Goal: Book appointment/travel/reservation

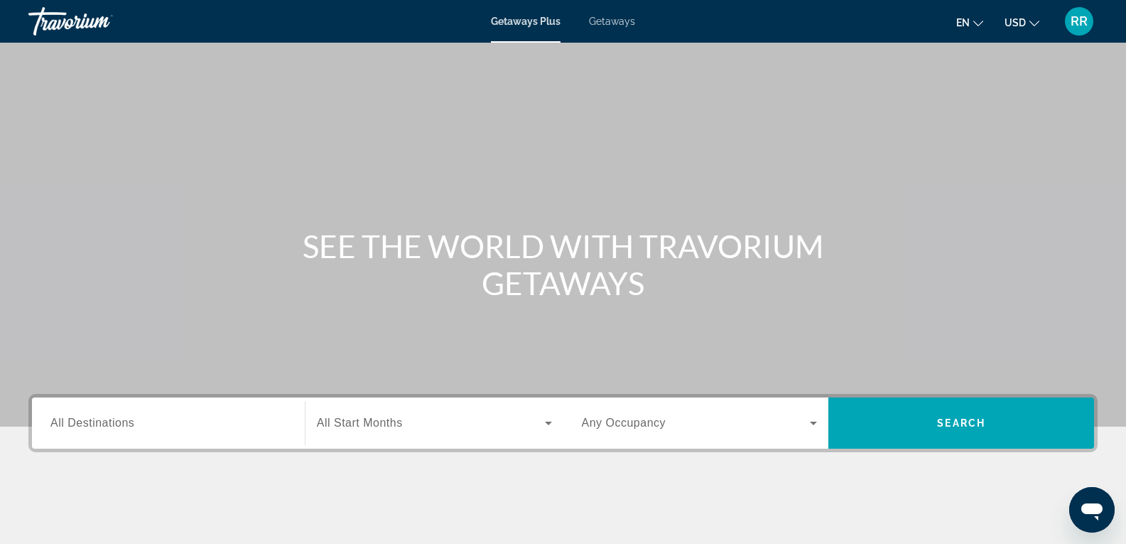
click at [621, 20] on span "Getaways" at bounding box center [612, 21] width 46 height 11
click at [523, 19] on span "Getaways Plus" at bounding box center [525, 21] width 69 height 11
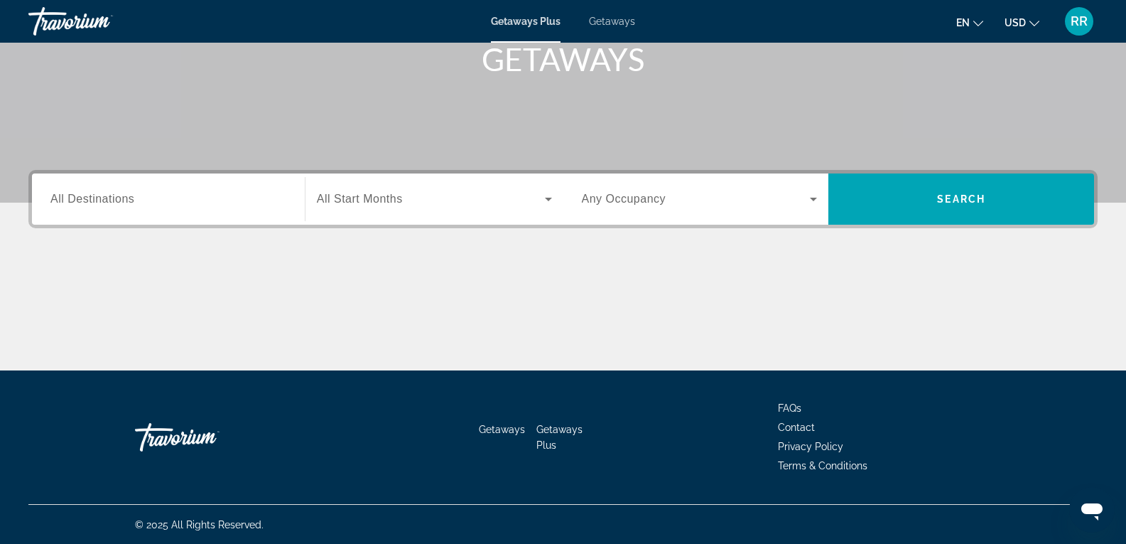
scroll to position [225, 0]
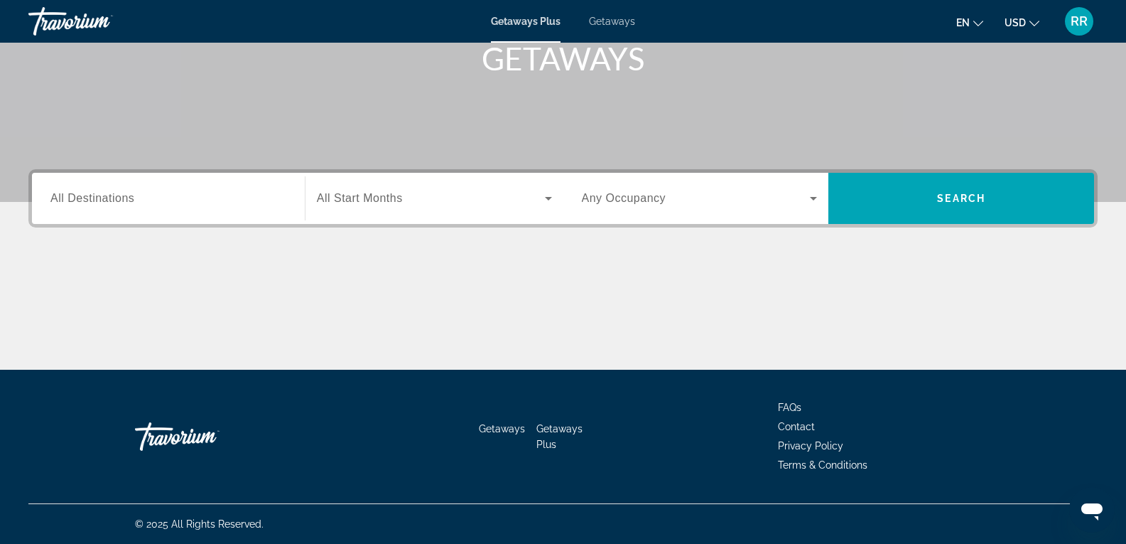
click at [120, 195] on span "All Destinations" at bounding box center [92, 198] width 84 height 12
click at [120, 195] on input "Destination All Destinations" at bounding box center [168, 198] width 236 height 17
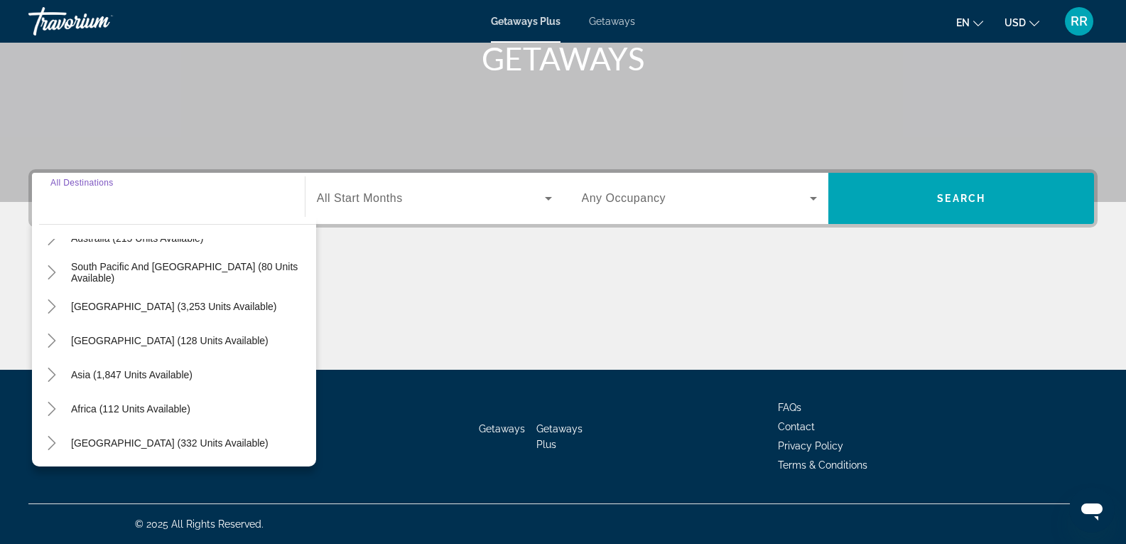
scroll to position [230, 0]
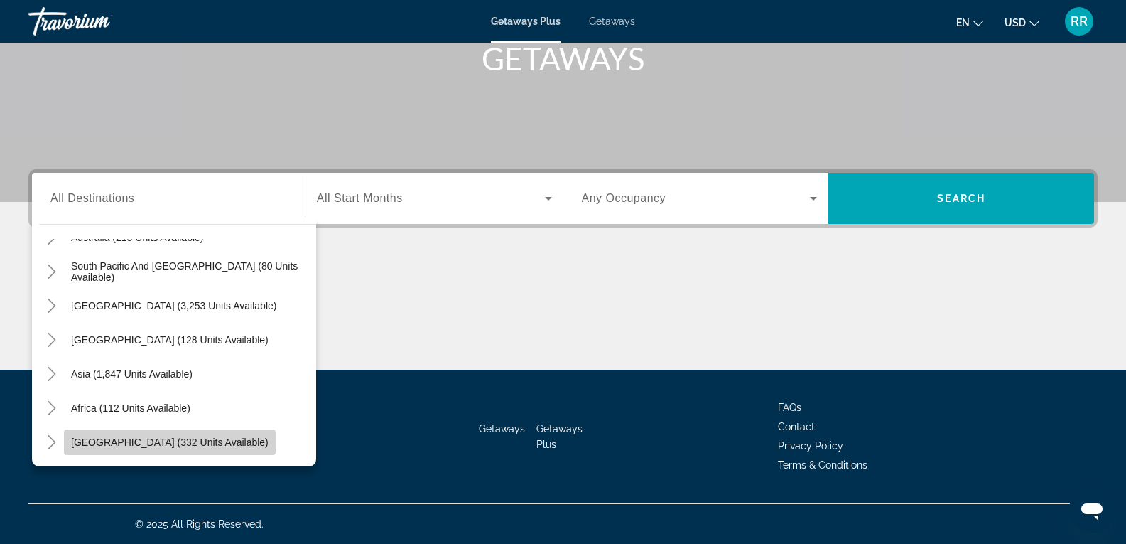
click at [171, 450] on span "Search widget" at bounding box center [170, 442] width 212 height 34
type input "**********"
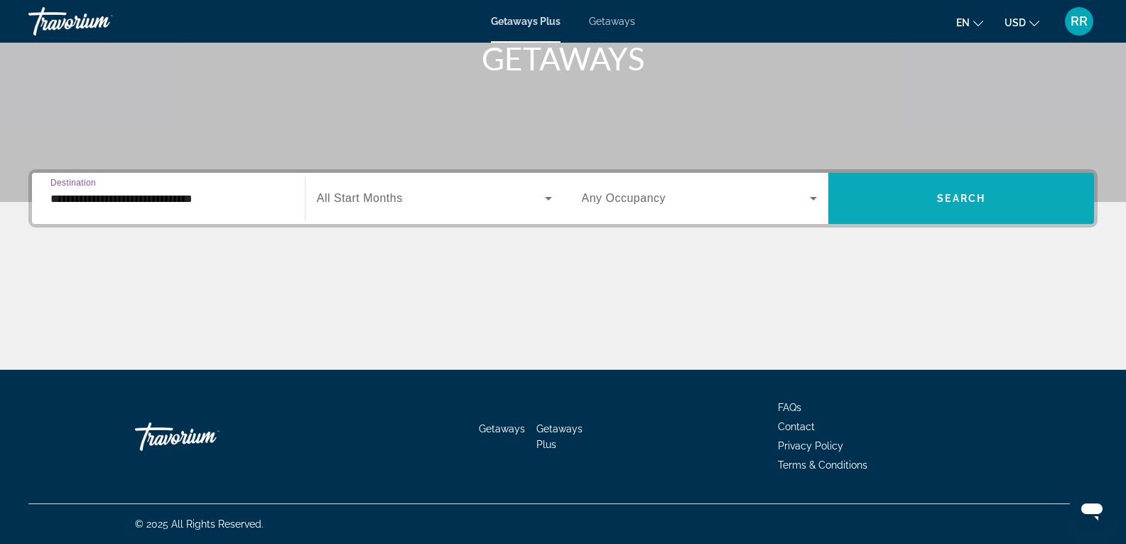
click at [1001, 212] on span "Search widget" at bounding box center [962, 198] width 266 height 34
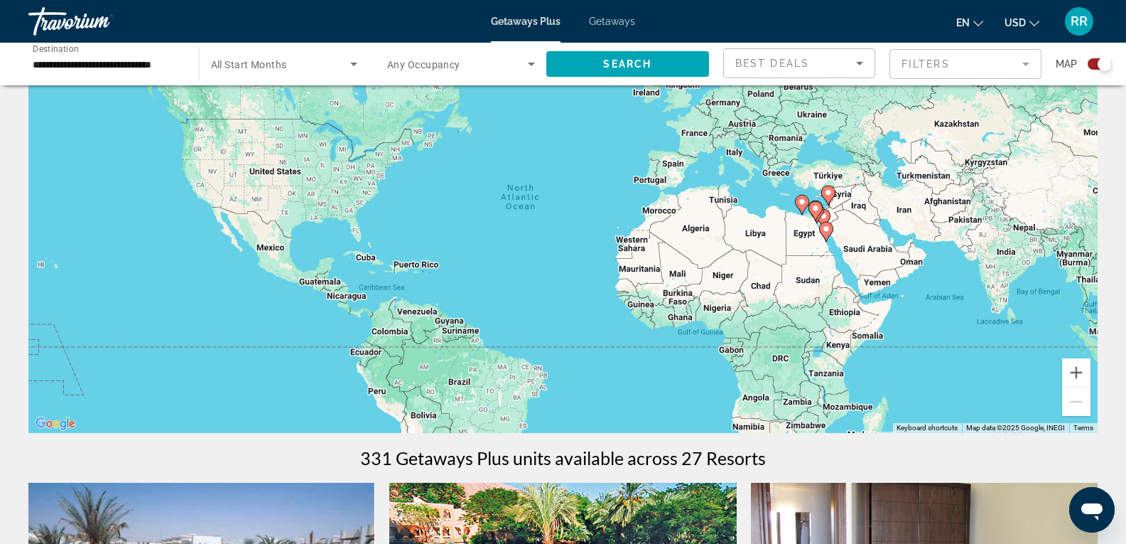
scroll to position [71, 0]
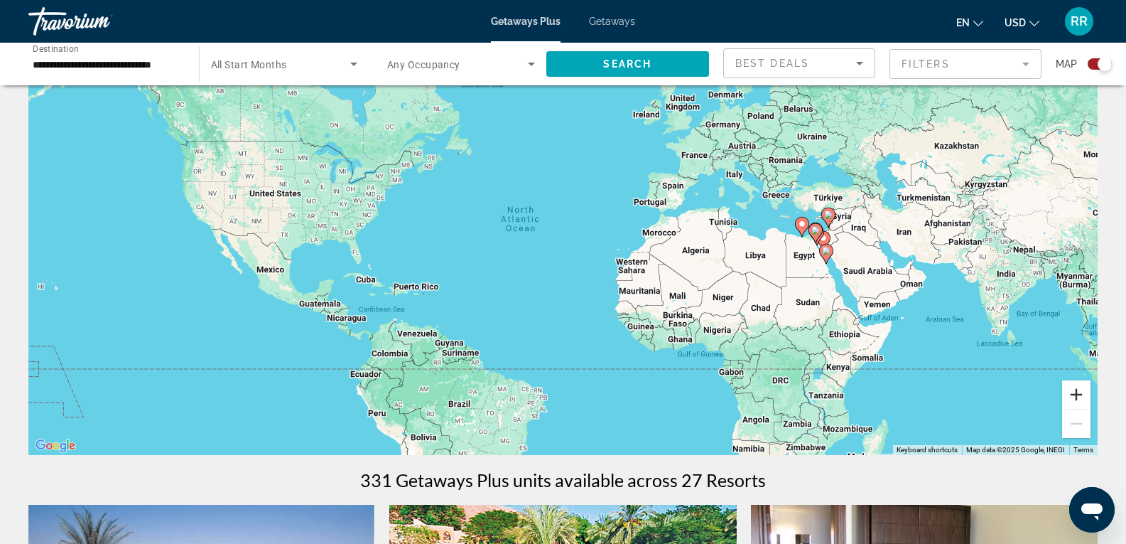
click at [1070, 399] on button "Zoom in" at bounding box center [1076, 394] width 28 height 28
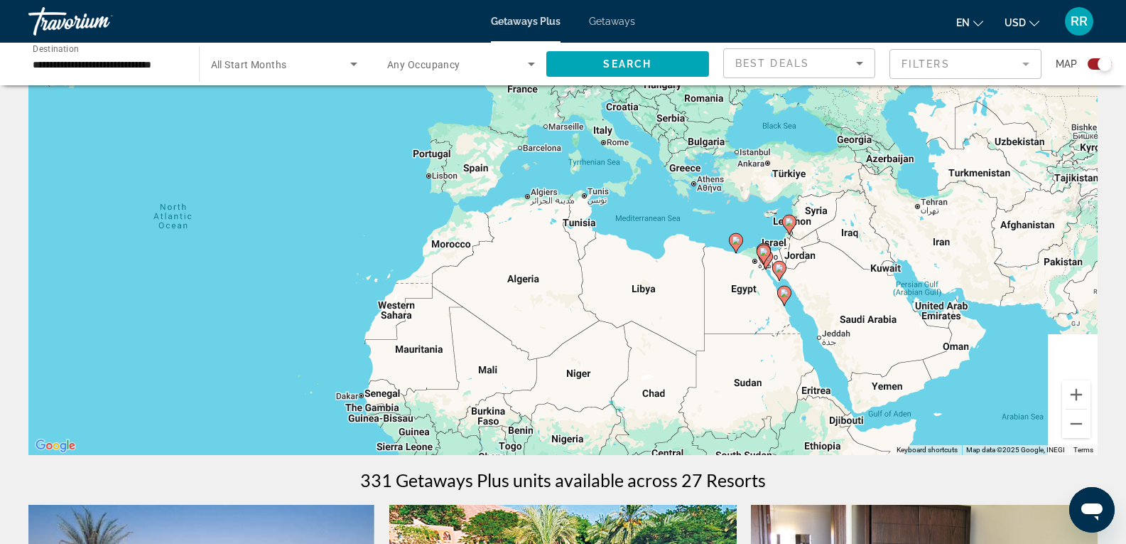
drag, startPoint x: 975, startPoint y: 357, endPoint x: 669, endPoint y: 377, distance: 306.2
click at [669, 377] on div "To activate drag with keyboard, press Alt + Enter. Once in keyboard drag state,…" at bounding box center [562, 241] width 1069 height 426
click at [1070, 389] on button "Zoom in" at bounding box center [1076, 394] width 28 height 28
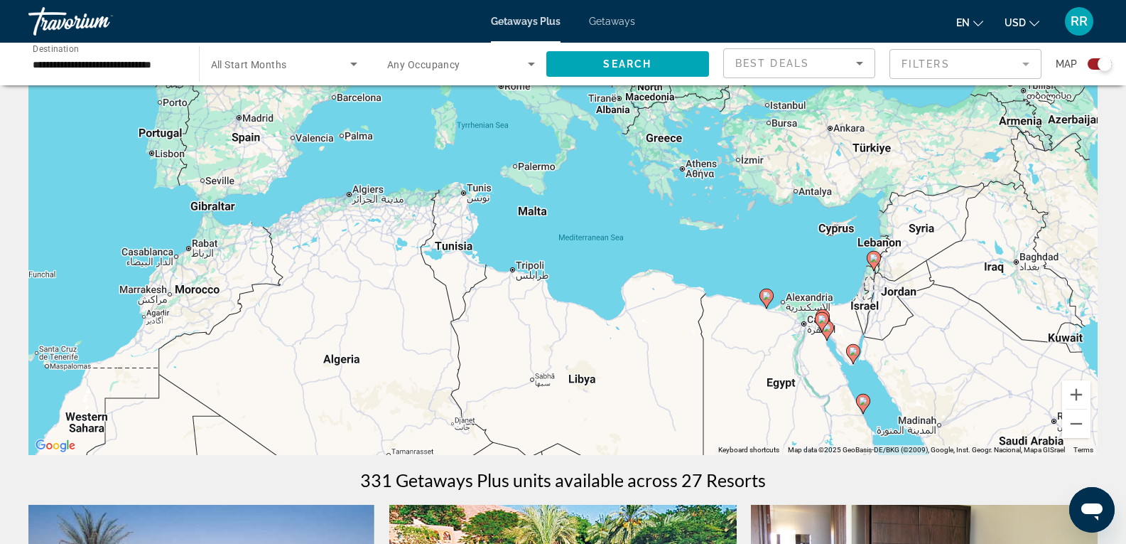
drag, startPoint x: 988, startPoint y: 365, endPoint x: 841, endPoint y: 411, distance: 154.0
click at [841, 411] on div "To activate drag with keyboard, press Alt + Enter. Once in keyboard drag state,…" at bounding box center [562, 241] width 1069 height 426
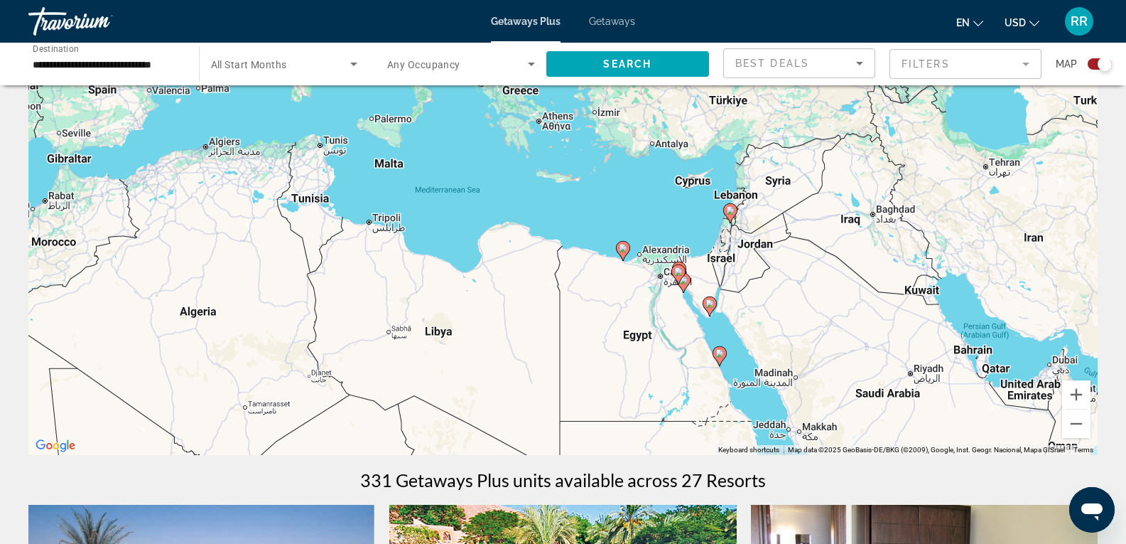
drag, startPoint x: 937, startPoint y: 405, endPoint x: 801, endPoint y: 352, distance: 145.6
click at [801, 352] on div "To activate drag with keyboard, press Alt + Enter. Once in keyboard drag state,…" at bounding box center [562, 241] width 1069 height 426
click at [114, 66] on input "**********" at bounding box center [107, 64] width 148 height 17
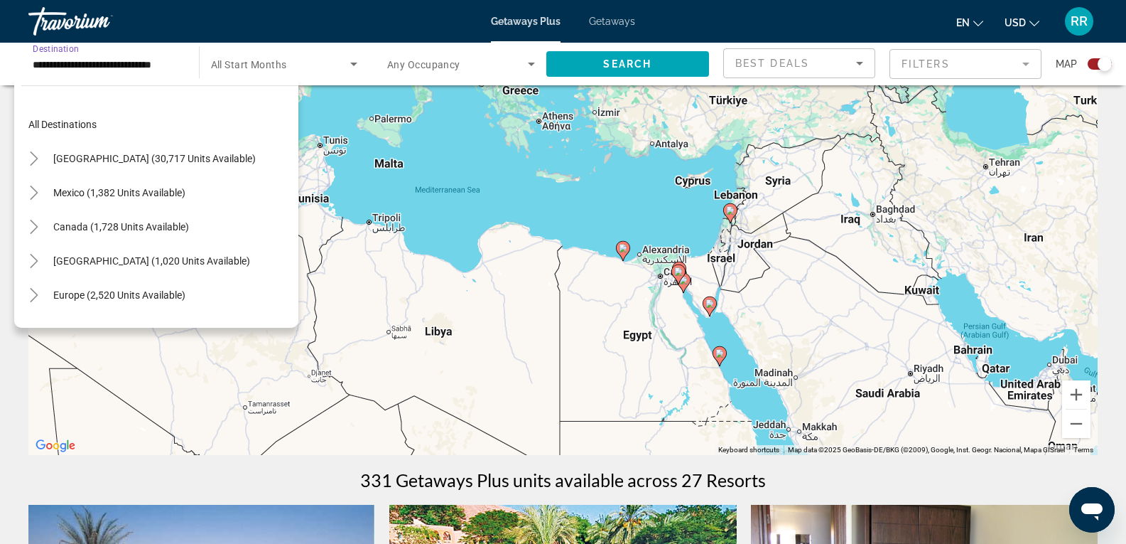
scroll to position [323, 0]
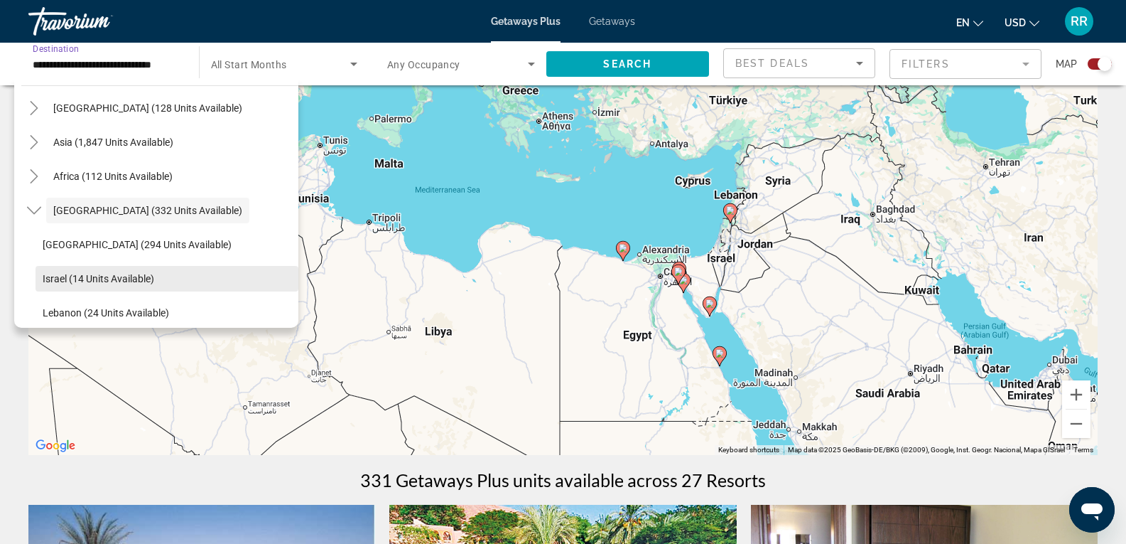
click at [121, 279] on span "Israel (14 units available)" at bounding box center [99, 278] width 112 height 11
type input "**********"
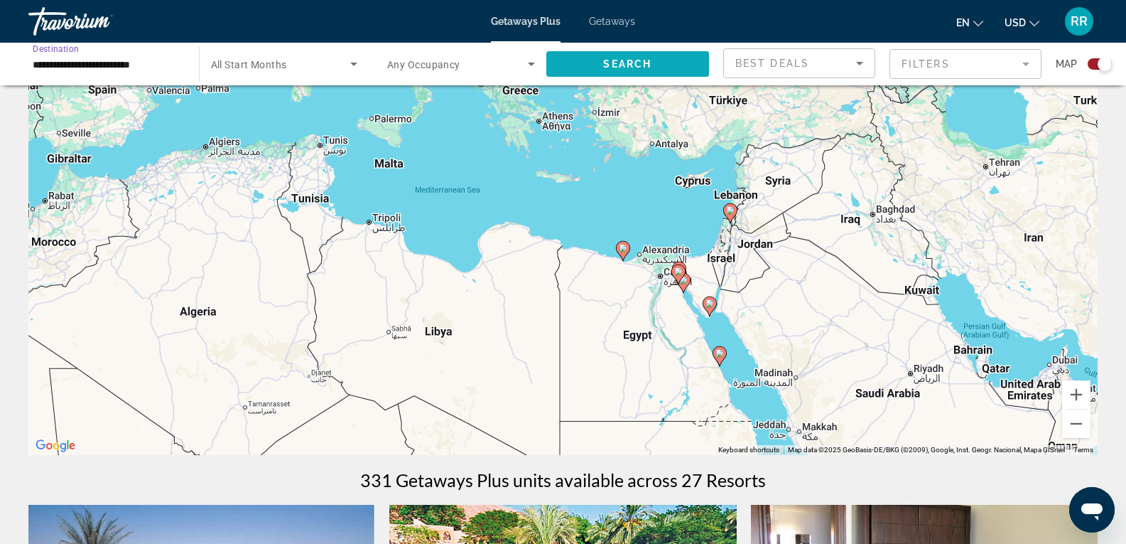
click at [658, 70] on span "Search widget" at bounding box center [627, 64] width 163 height 34
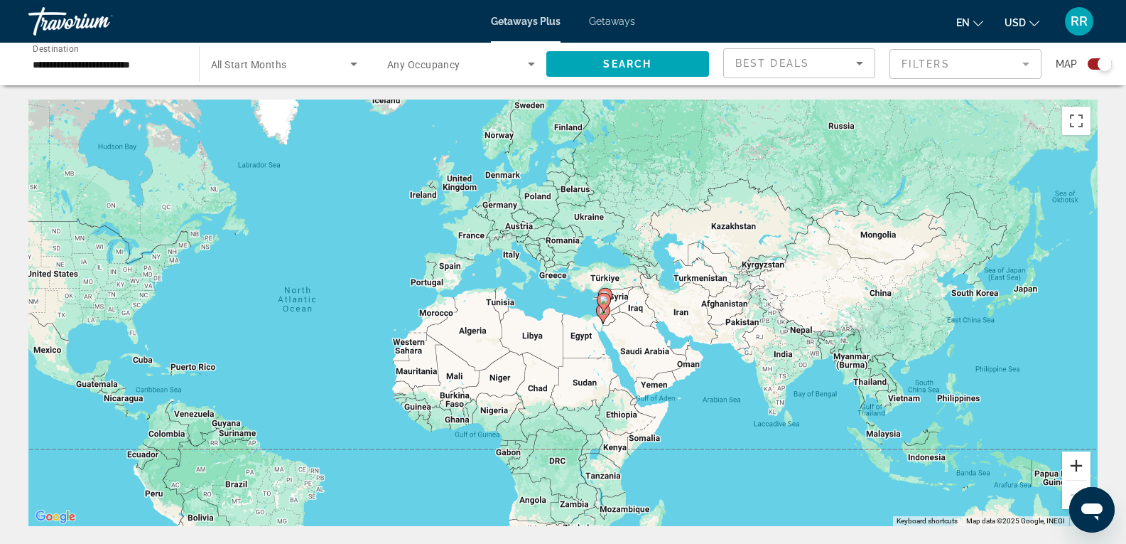
click at [1083, 463] on button "Zoom in" at bounding box center [1076, 465] width 28 height 28
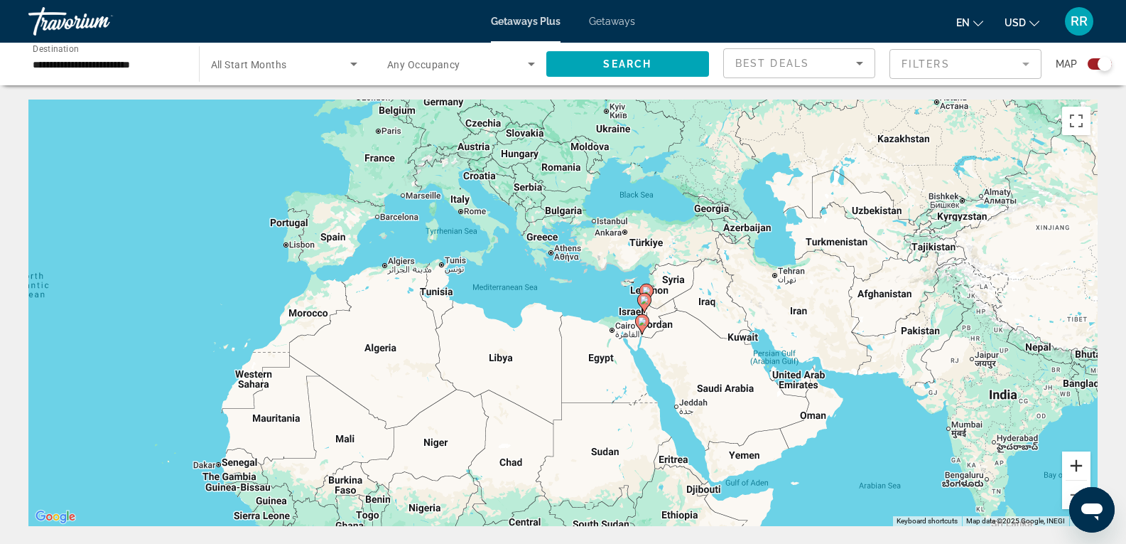
click at [1083, 463] on button "Zoom in" at bounding box center [1076, 465] width 28 height 28
